Goal: Task Accomplishment & Management: Complete application form

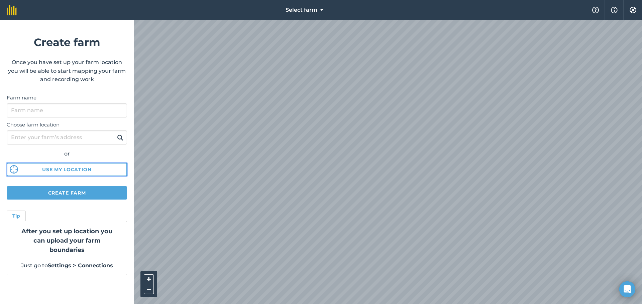
click at [97, 166] on button "Use my location" at bounding box center [67, 169] width 120 height 13
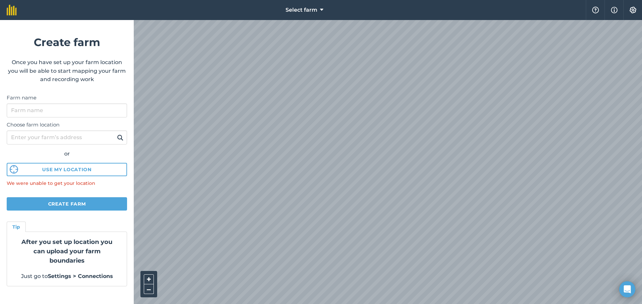
click at [621, 304] on html "Select farm Help Info Settings Create farm Once you have set up your farm locat…" at bounding box center [321, 152] width 642 height 304
click at [53, 111] on input "Farm name" at bounding box center [67, 111] width 120 height 14
type input "LLC"
click at [83, 202] on button "Create farm" at bounding box center [67, 203] width 120 height 13
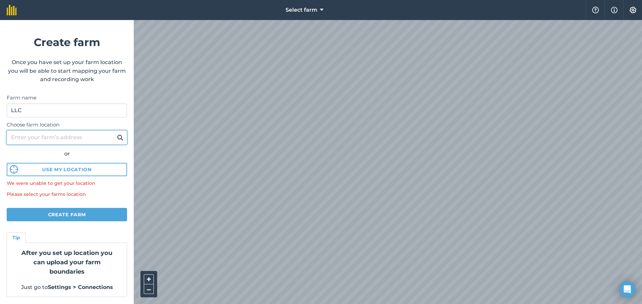
click at [42, 135] on input "Choose farm location" at bounding box center [67, 138] width 120 height 14
type input "7806 S K14 Hwy hutchinson ks"
click at [115, 133] on button at bounding box center [120, 137] width 10 height 9
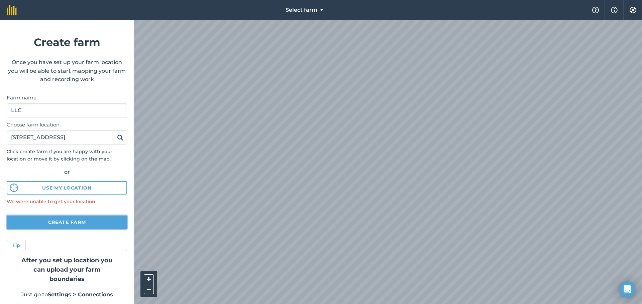
click at [57, 219] on button "Create farm" at bounding box center [67, 222] width 120 height 13
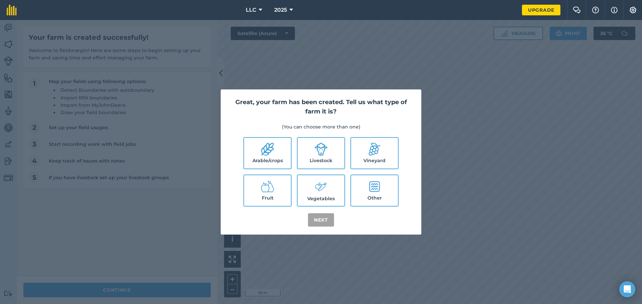
click at [320, 150] on icon at bounding box center [320, 149] width 13 height 13
checkbox input "true"
click at [321, 219] on button "Next" at bounding box center [321, 220] width 26 height 13
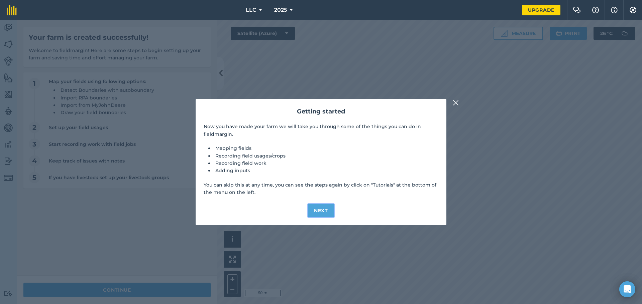
click at [316, 209] on button "Next" at bounding box center [321, 210] width 26 height 13
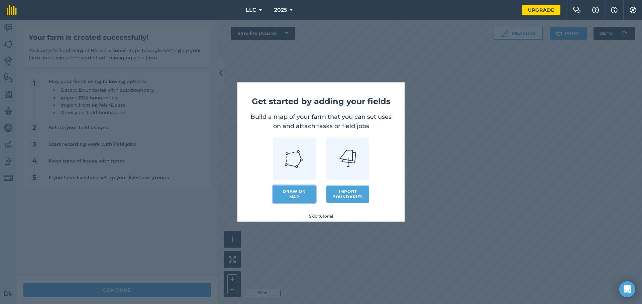
click at [293, 194] on link "Draw on map" at bounding box center [294, 194] width 43 height 17
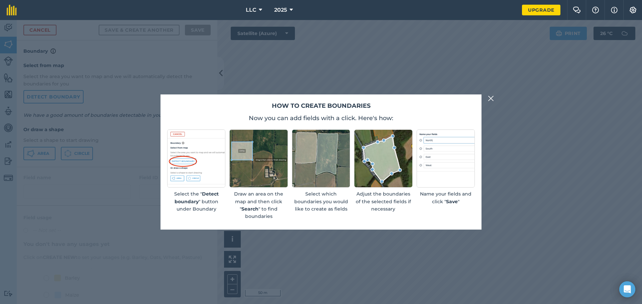
click at [258, 151] on img at bounding box center [258, 159] width 58 height 58
click at [491, 99] on img at bounding box center [491, 99] width 6 height 8
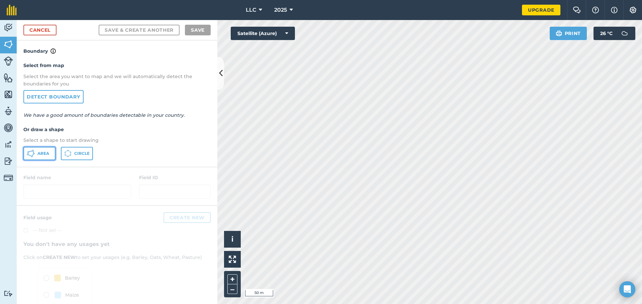
click at [37, 155] on button "Area" at bounding box center [39, 153] width 32 height 13
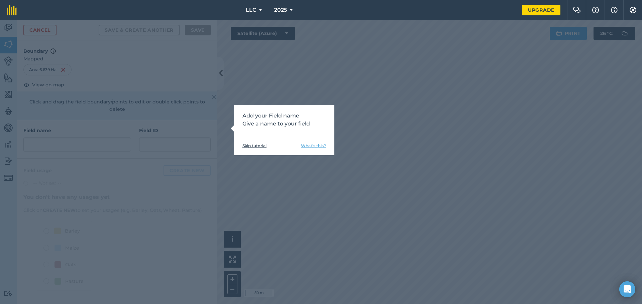
click at [145, 149] on div "Add your Field name Give a name to your field Skip tutorial What's this?" at bounding box center [321, 162] width 642 height 284
click at [246, 146] on link "Skip tutorial" at bounding box center [254, 145] width 24 height 5
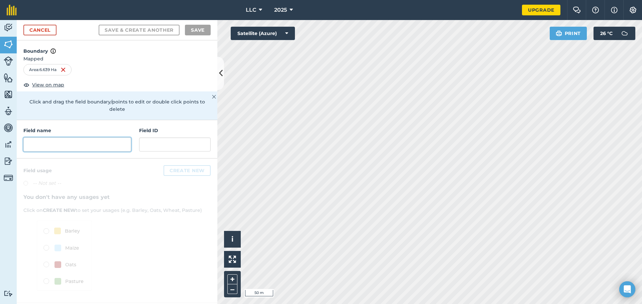
click at [54, 138] on input "text" at bounding box center [77, 145] width 108 height 14
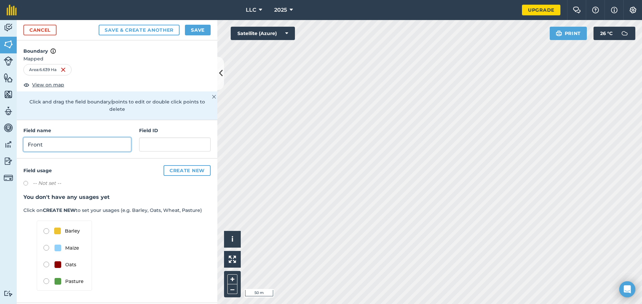
type input "Front"
click at [155, 27] on button "Save & Create Another" at bounding box center [139, 30] width 81 height 11
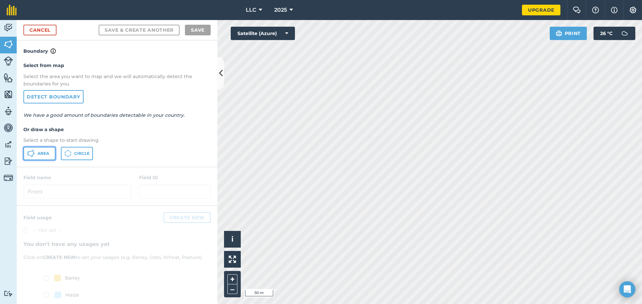
click at [40, 153] on span "Area" at bounding box center [43, 153] width 12 height 5
click at [230, 290] on button "–" at bounding box center [232, 290] width 10 height 10
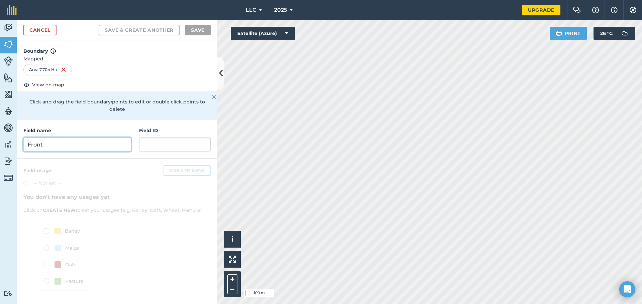
click at [41, 138] on input "Front" at bounding box center [77, 145] width 108 height 14
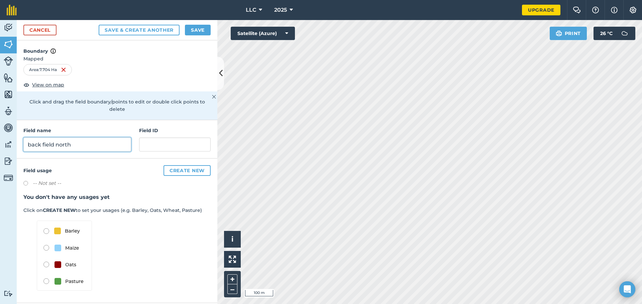
type input "back field north"
click at [168, 29] on button "Save & Create Another" at bounding box center [139, 30] width 81 height 11
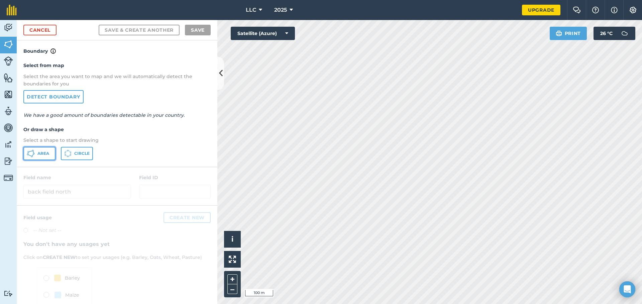
click at [40, 154] on span "Area" at bounding box center [43, 153] width 12 height 5
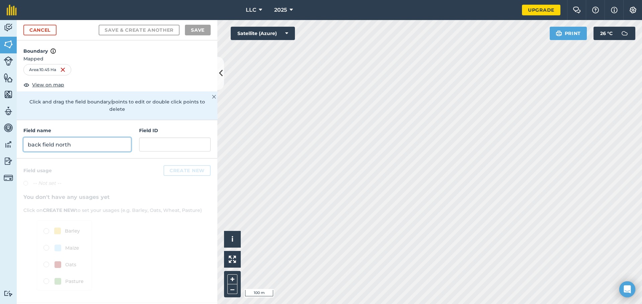
click at [39, 138] on input "back field north" at bounding box center [77, 145] width 108 height 14
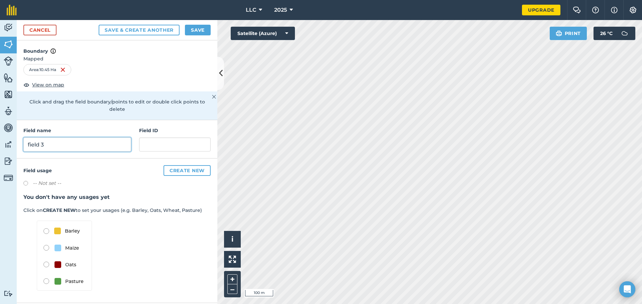
type input "field 3"
click at [132, 29] on button "Save & Create Another" at bounding box center [139, 30] width 81 height 11
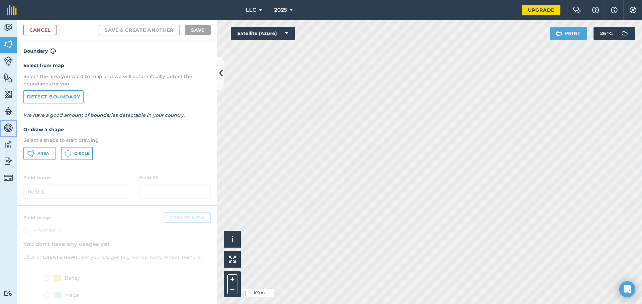
click at [8, 122] on link "Vehicles" at bounding box center [8, 128] width 17 height 17
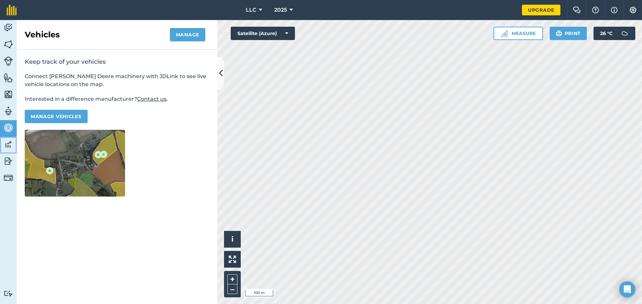
click at [11, 144] on img at bounding box center [8, 145] width 9 height 10
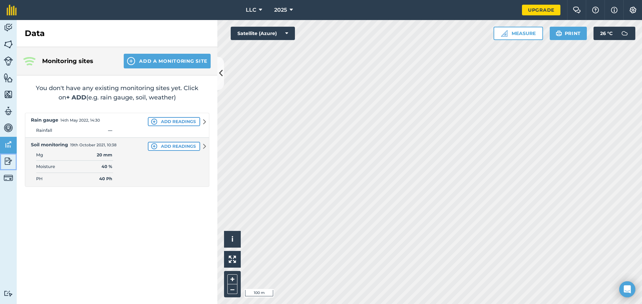
click at [10, 158] on img at bounding box center [8, 161] width 9 height 10
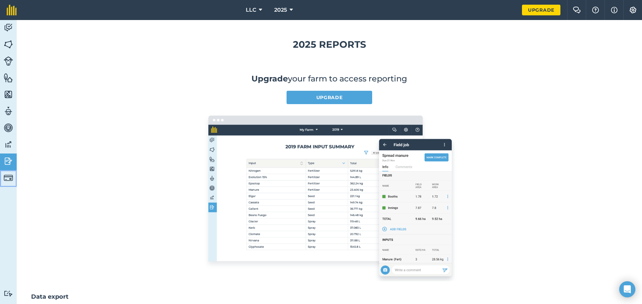
click at [9, 175] on img at bounding box center [8, 177] width 9 height 9
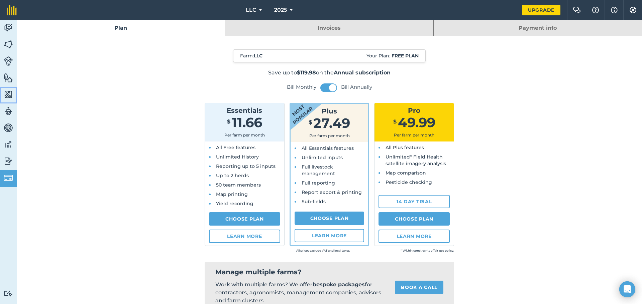
click at [6, 95] on img at bounding box center [8, 95] width 9 height 10
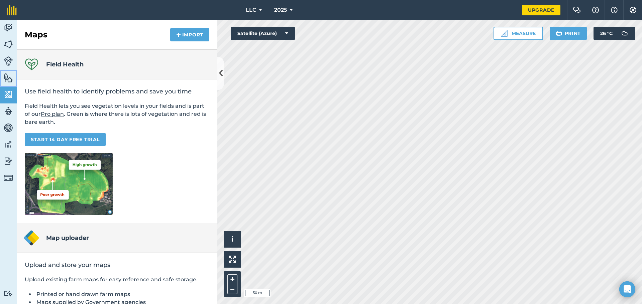
click at [9, 80] on img at bounding box center [8, 78] width 9 height 10
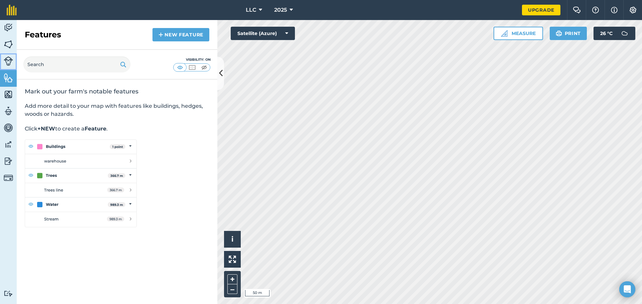
click at [6, 62] on img at bounding box center [8, 60] width 9 height 9
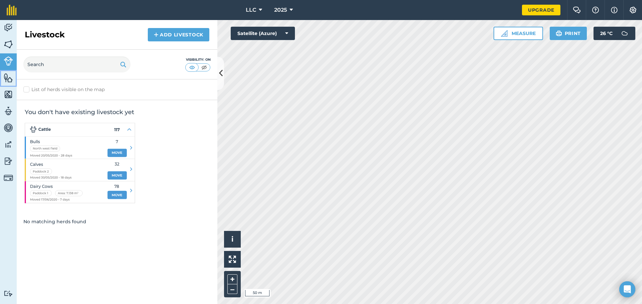
click at [10, 78] on img at bounding box center [8, 78] width 9 height 10
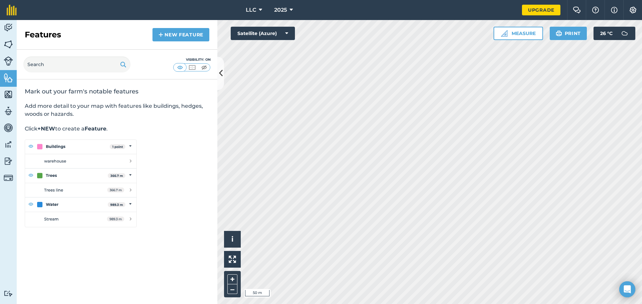
click at [96, 144] on img at bounding box center [81, 184] width 112 height 88
click at [171, 34] on link "New feature" at bounding box center [180, 34] width 57 height 13
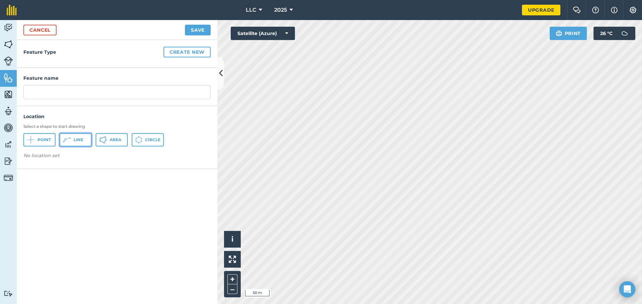
click at [71, 140] on icon at bounding box center [67, 140] width 8 height 8
click at [5, 62] on img at bounding box center [8, 60] width 9 height 9
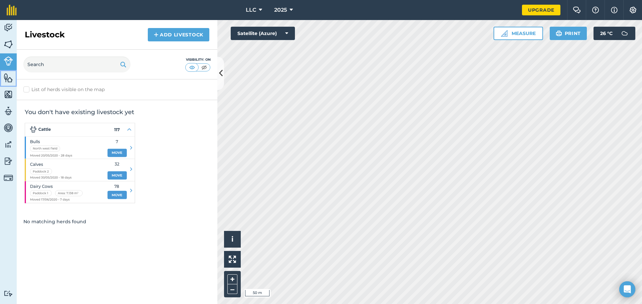
click at [9, 79] on img at bounding box center [8, 78] width 9 height 10
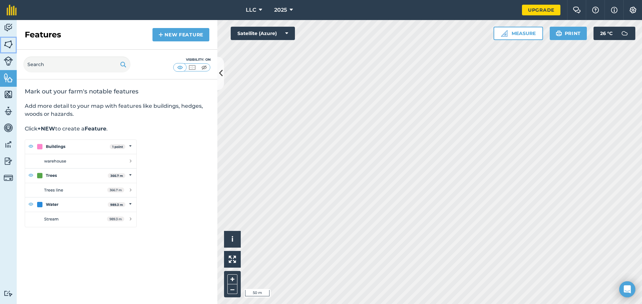
click at [8, 42] on img at bounding box center [8, 44] width 9 height 10
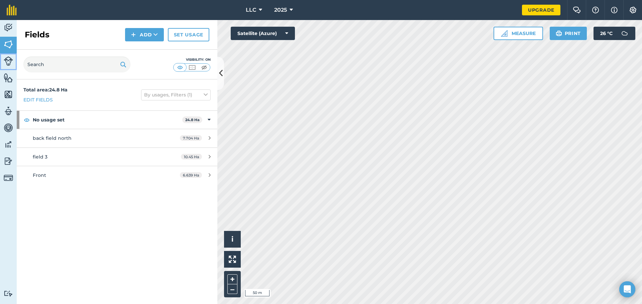
click at [11, 63] on img at bounding box center [8, 60] width 9 height 9
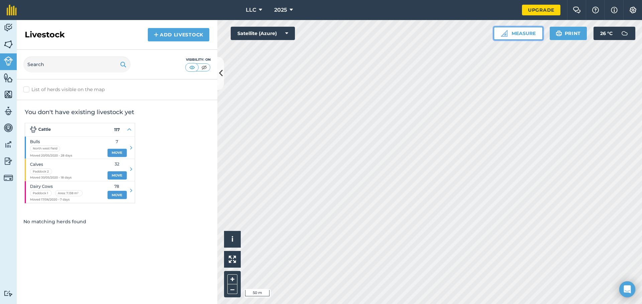
click at [526, 32] on button "Measure" at bounding box center [517, 33] width 49 height 13
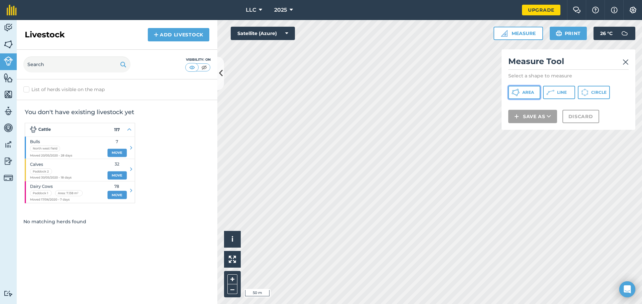
click at [532, 91] on span "Area" at bounding box center [528, 92] width 12 height 5
